Goal: Communication & Community: Participate in discussion

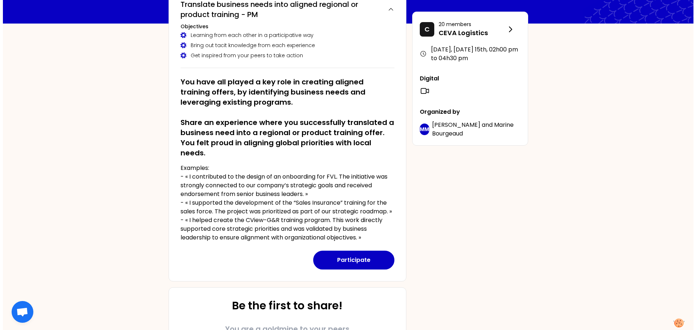
scroll to position [73, 0]
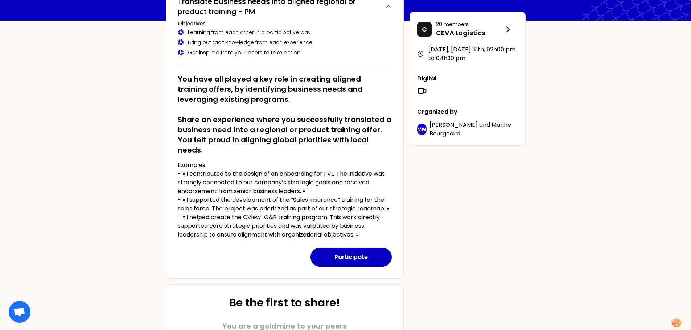
click at [359, 252] on button "Participate" at bounding box center [350, 257] width 81 height 19
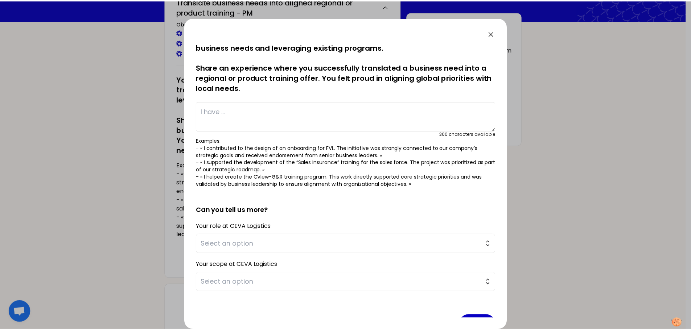
scroll to position [0, 0]
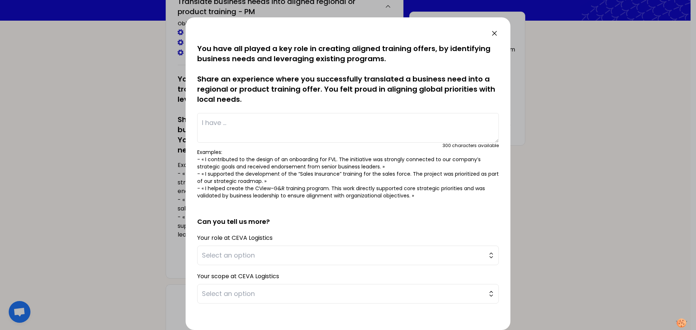
click at [496, 33] on icon at bounding box center [494, 33] width 9 height 9
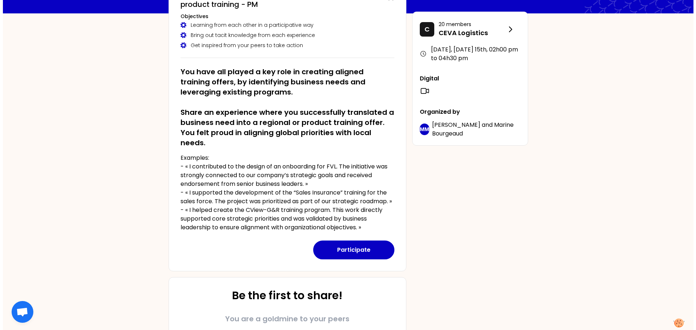
scroll to position [36, 0]
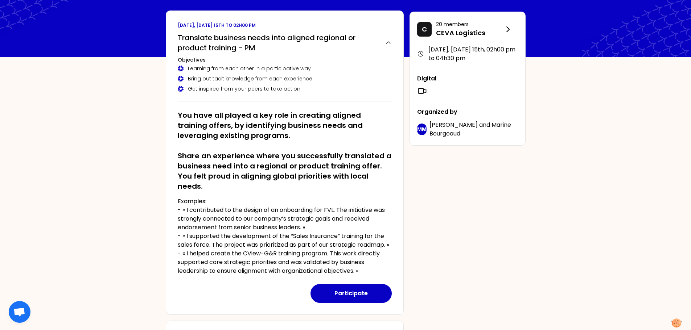
click at [344, 290] on button "Participate" at bounding box center [350, 293] width 81 height 19
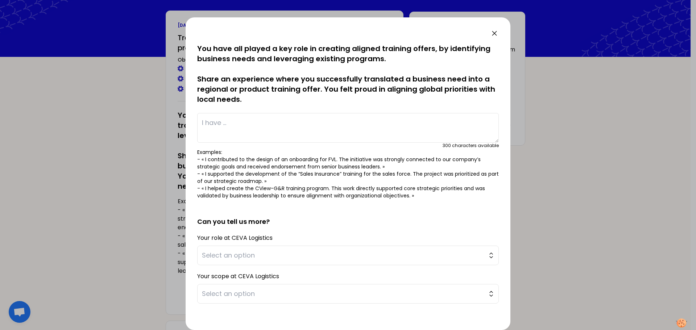
click at [300, 255] on span "Select an option" at bounding box center [343, 256] width 282 height 10
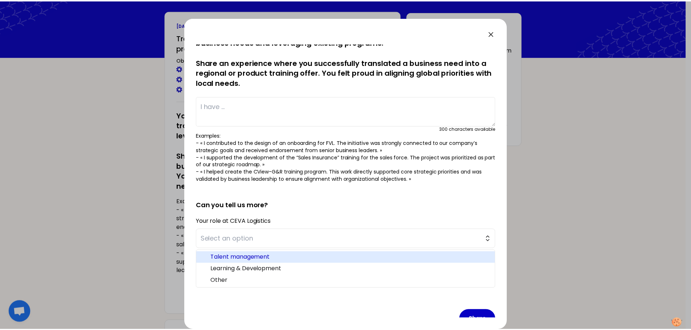
scroll to position [33, 0]
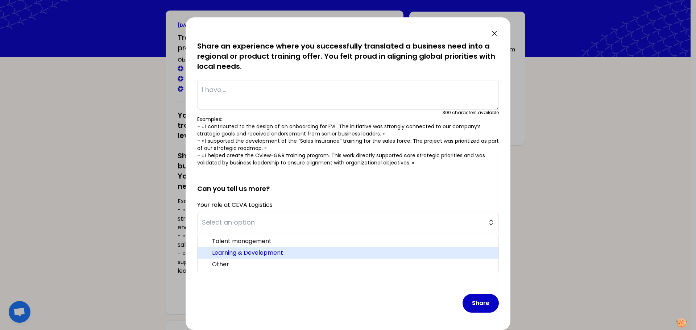
click at [264, 251] on span "Learning & Development" at bounding box center [352, 253] width 281 height 9
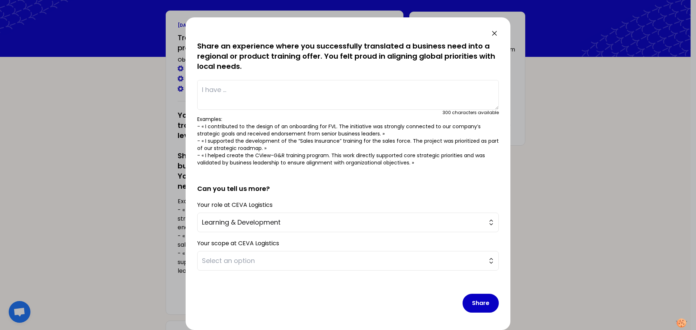
click at [261, 261] on span "Select an option" at bounding box center [343, 261] width 282 height 10
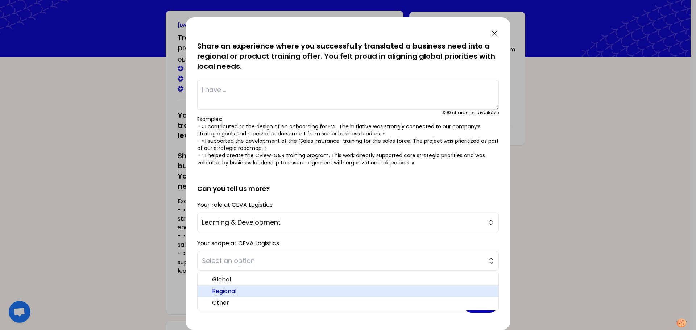
click at [238, 291] on span "Regional" at bounding box center [352, 291] width 281 height 9
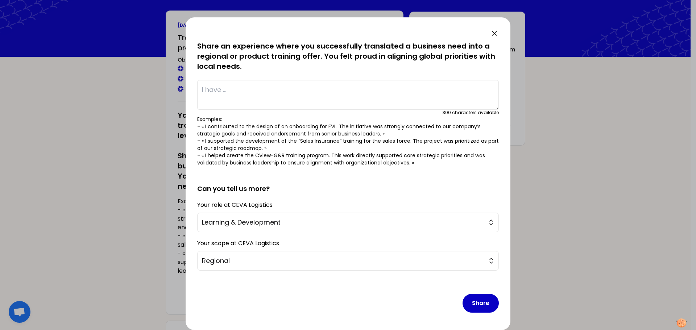
click at [497, 36] on icon at bounding box center [494, 33] width 9 height 9
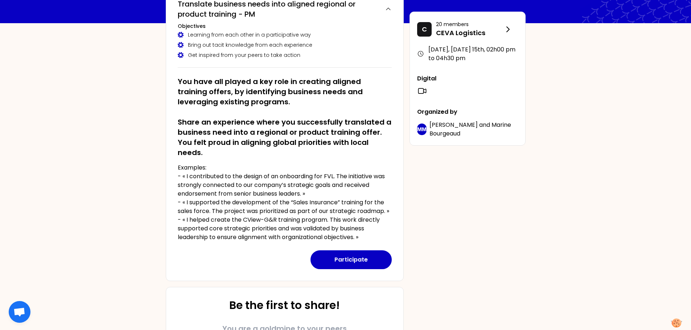
scroll to position [88, 0]
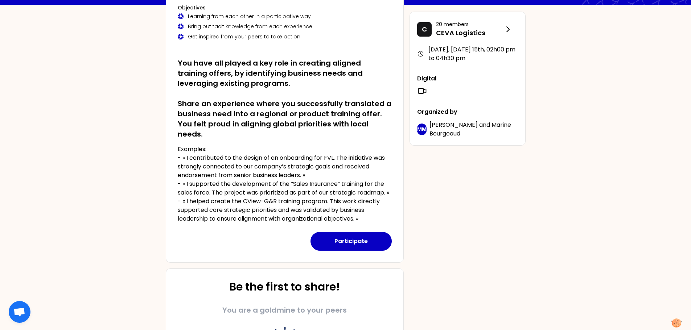
click at [139, 178] on div "N [DATE], [DATE] 15th to 02h00 pm Translate business needs into aligned regiona…" at bounding box center [345, 176] width 691 height 528
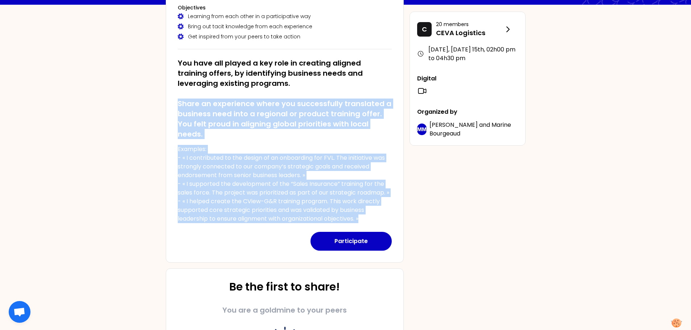
drag, startPoint x: 373, startPoint y: 215, endPoint x: 175, endPoint y: 102, distance: 228.6
click at [175, 102] on div "[DATE], [DATE] 15th to 02h00 pm Translate business needs into aligned regional …" at bounding box center [285, 110] width 238 height 305
click at [191, 110] on h2 "You have all played a key role in creating aligned training offers, by identify…" at bounding box center [285, 98] width 214 height 81
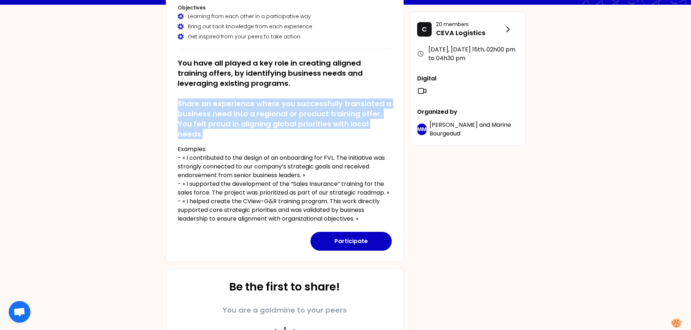
drag, startPoint x: 206, startPoint y: 135, endPoint x: 174, endPoint y: 102, distance: 45.9
click at [174, 101] on div "[DATE], [DATE] 15th to 02h00 pm Translate business needs into aligned regional …" at bounding box center [285, 110] width 238 height 305
click at [197, 129] on h2 "You have all played a key role in creating aligned training offers, by identify…" at bounding box center [285, 98] width 214 height 81
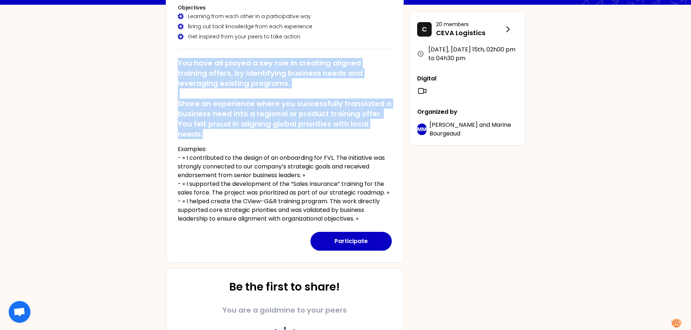
drag, startPoint x: 178, startPoint y: 61, endPoint x: 211, endPoint y: 132, distance: 78.5
click at [211, 132] on h2 "You have all played a key role in creating aligned training offers, by identify…" at bounding box center [285, 98] width 214 height 81
click at [206, 134] on h2 "You have all played a key role in creating aligned training offers, by identify…" at bounding box center [285, 98] width 214 height 81
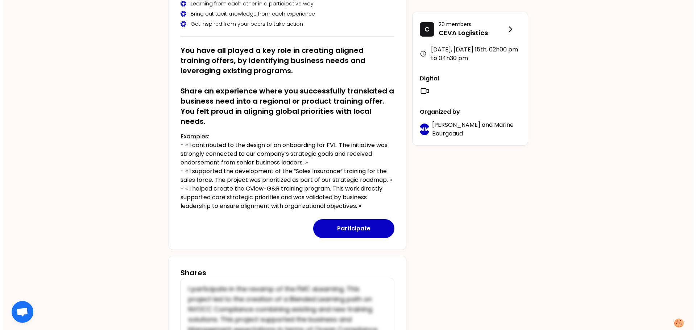
scroll to position [109, 0]
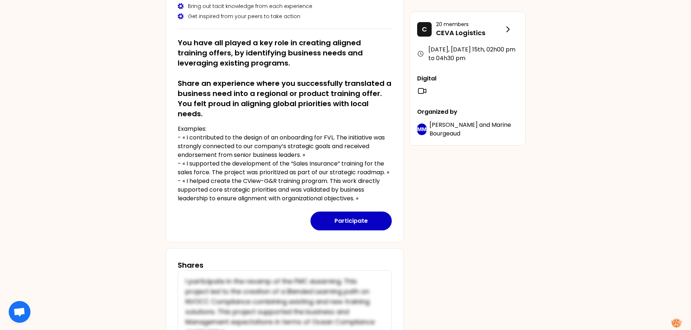
click at [340, 222] on button "Participate" at bounding box center [350, 221] width 81 height 19
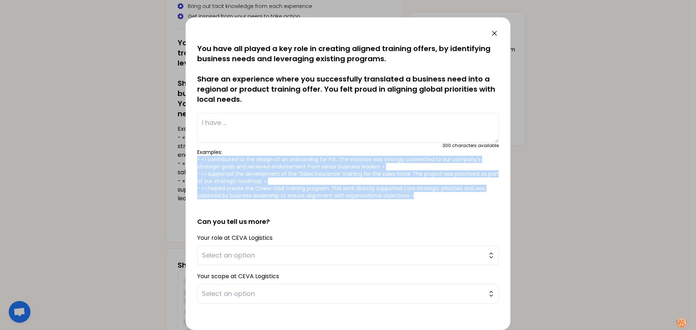
drag, startPoint x: 415, startPoint y: 195, endPoint x: 194, endPoint y: 159, distance: 223.8
click at [194, 159] on div "saved You have all played a key role in creating aligned training offers, by id…" at bounding box center [348, 173] width 325 height 313
click at [258, 169] on p "Examples: - « I contributed to the design of an onboarding for FVL. The initiat…" at bounding box center [348, 174] width 302 height 51
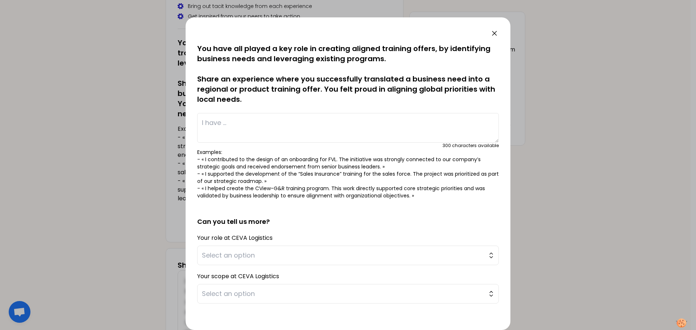
click at [241, 121] on textarea at bounding box center [348, 128] width 302 height 30
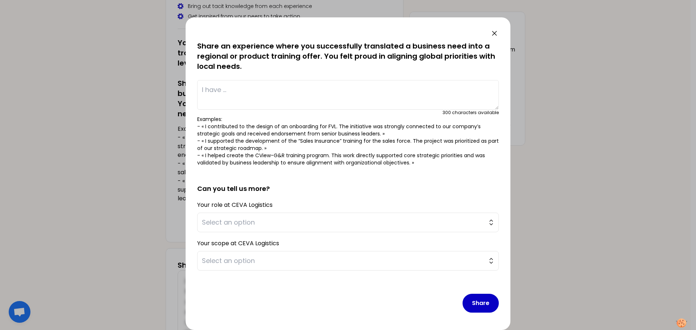
scroll to position [0, 0]
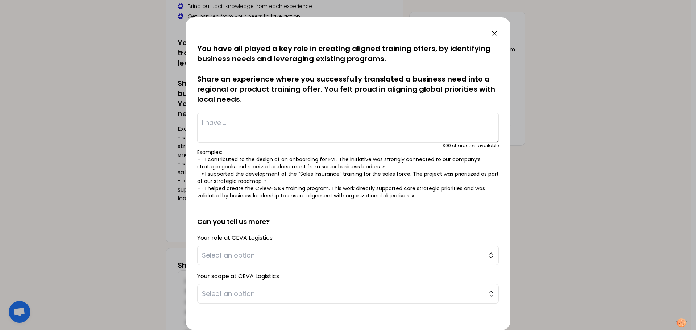
click at [214, 125] on textarea at bounding box center [348, 128] width 302 height 30
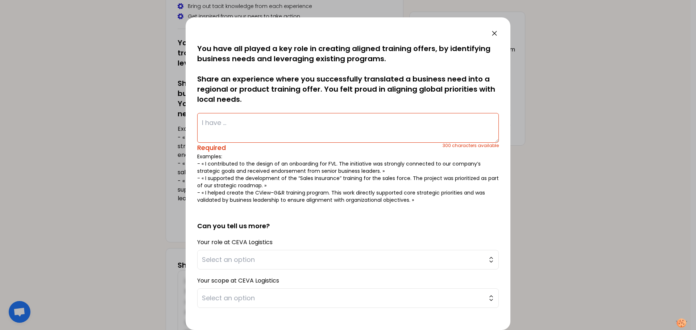
click at [227, 125] on textarea at bounding box center [348, 128] width 302 height 30
click at [219, 124] on textarea at bounding box center [348, 128] width 302 height 30
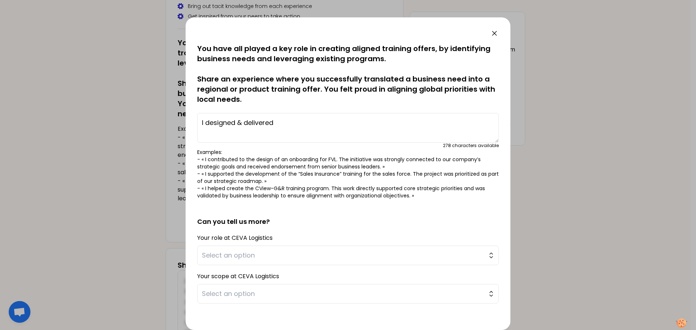
click at [276, 123] on textarea "I designed & delivered" at bounding box center [348, 128] width 302 height 30
drag, startPoint x: 342, startPoint y: 122, endPoint x: 176, endPoint y: 125, distance: 166.5
click at [176, 125] on div "saved You have all played a key role in creating aligned training offers, by id…" at bounding box center [348, 165] width 696 height 330
paste textarea "“Partnered with stakeholders to design and deliver a bespoke learning programme…"
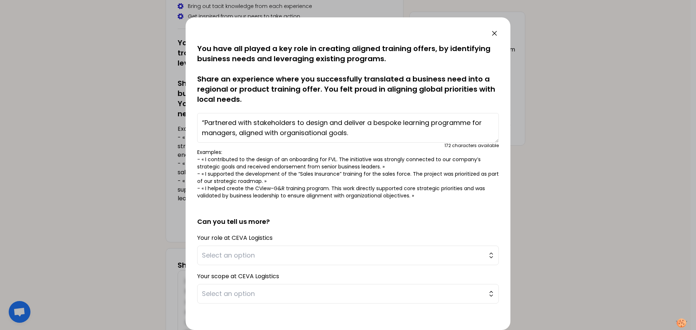
click at [205, 123] on textarea "“Partnered with stakeholders to design and deliver a bespoke learning programme…" at bounding box center [348, 128] width 302 height 30
click at [376, 122] on textarea "I partnered with stakeholders to design and deliver a bespoke learning programm…" at bounding box center [348, 128] width 302 height 30
click at [405, 124] on textarea "I partnered with stakeholders to design and deliver a bespoke learning programm…" at bounding box center [348, 128] width 302 height 30
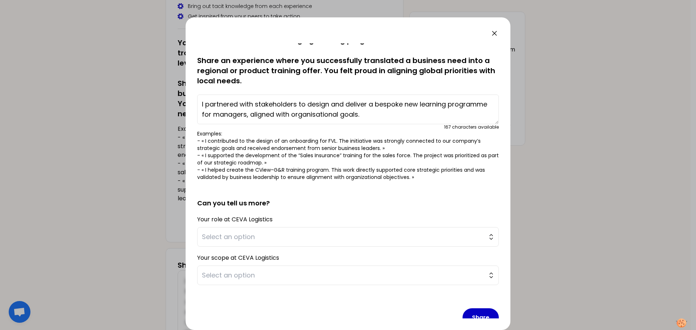
scroll to position [33, 0]
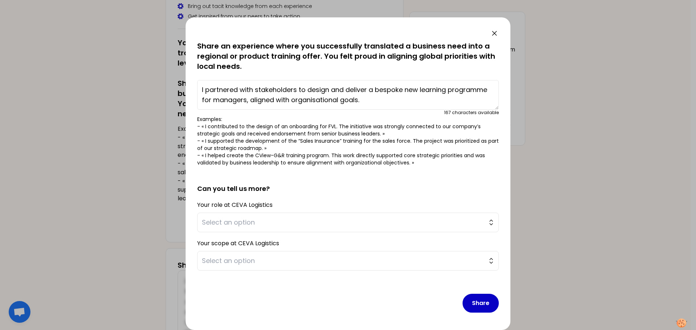
type textarea "I partnered with stakeholders to design and deliver a bespoke new learning prog…"
click at [255, 222] on span "Select an option" at bounding box center [343, 223] width 282 height 10
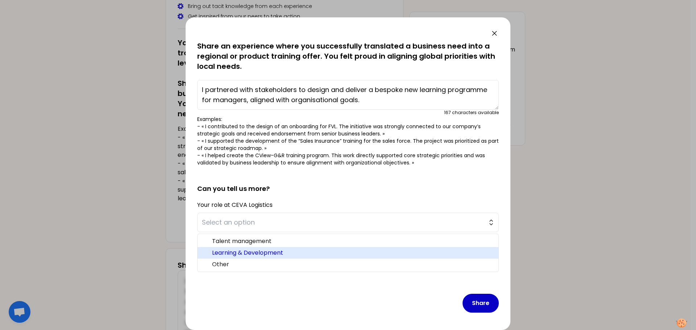
click at [237, 252] on span "Learning & Development" at bounding box center [352, 253] width 281 height 9
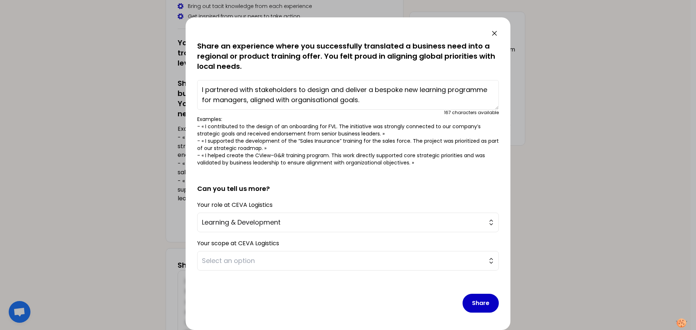
click at [249, 261] on span "Select an option" at bounding box center [343, 261] width 282 height 10
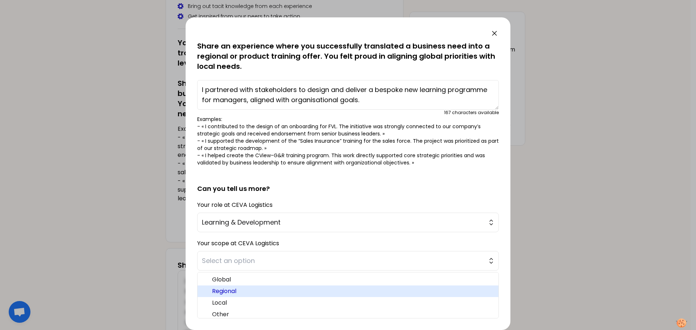
click at [232, 291] on span "Regional" at bounding box center [352, 291] width 281 height 9
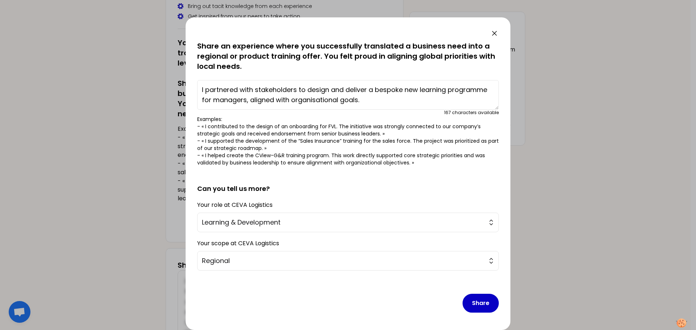
click at [470, 301] on button "Share" at bounding box center [481, 303] width 36 height 19
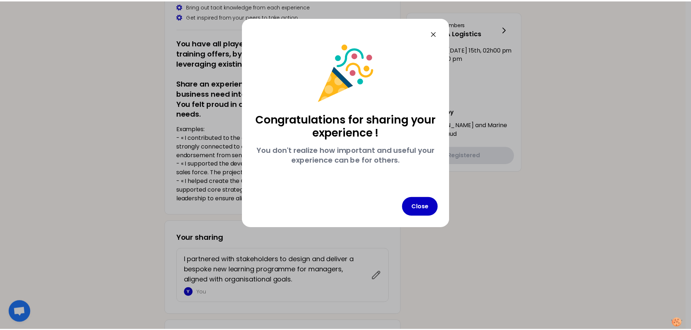
scroll to position [0, 0]
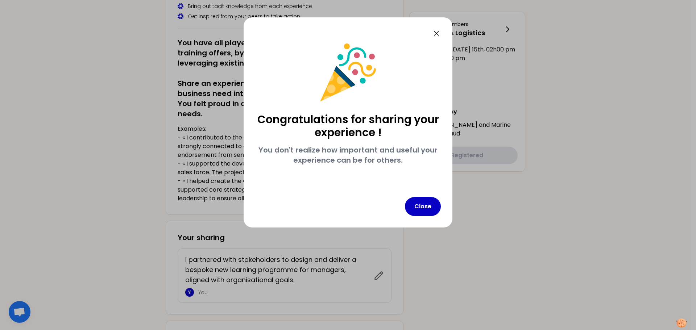
click at [426, 205] on button "Close" at bounding box center [423, 206] width 36 height 19
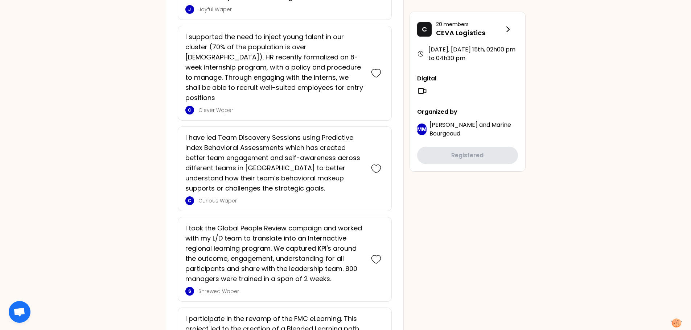
scroll to position [735, 0]
